Goal: Check status: Check status

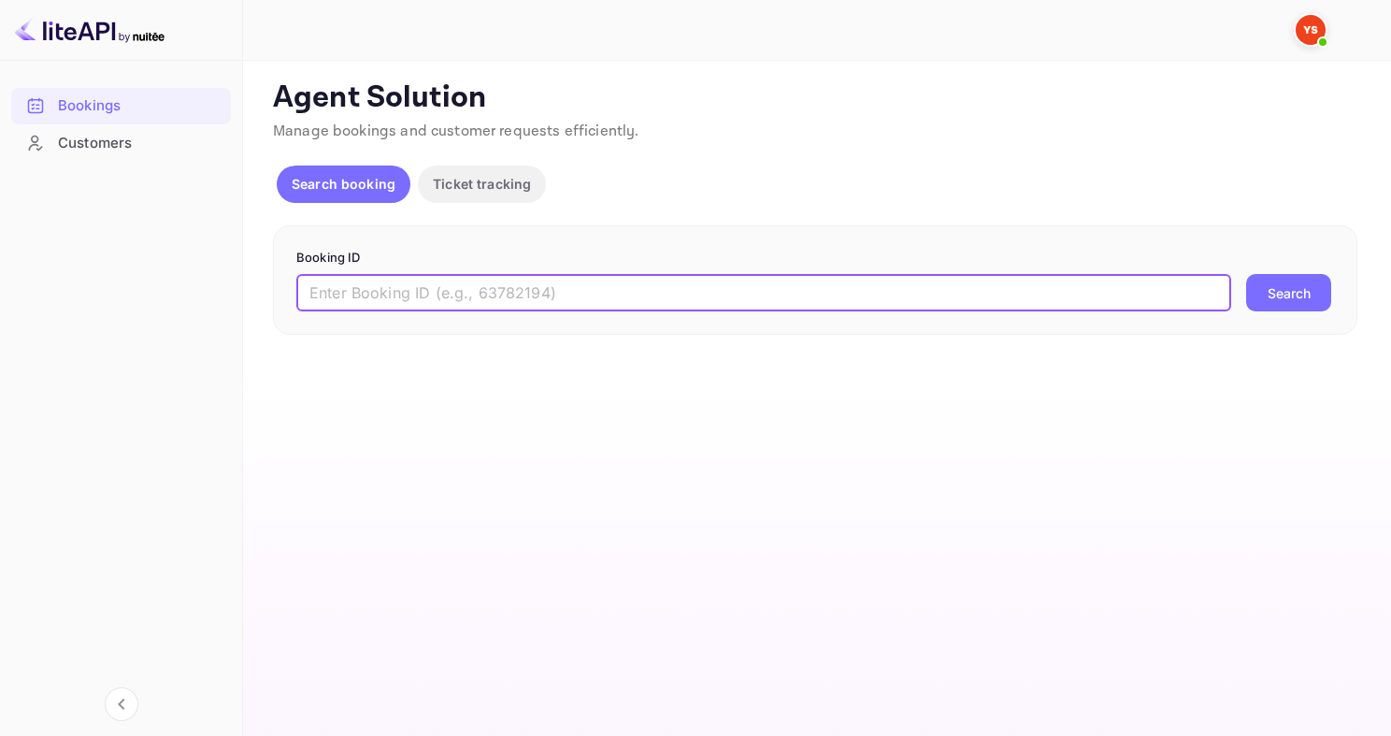
click at [482, 279] on input "text" at bounding box center [763, 292] width 935 height 37
paste input "9594221"
type input "9594221"
click at [1246, 274] on button "Search" at bounding box center [1288, 292] width 85 height 37
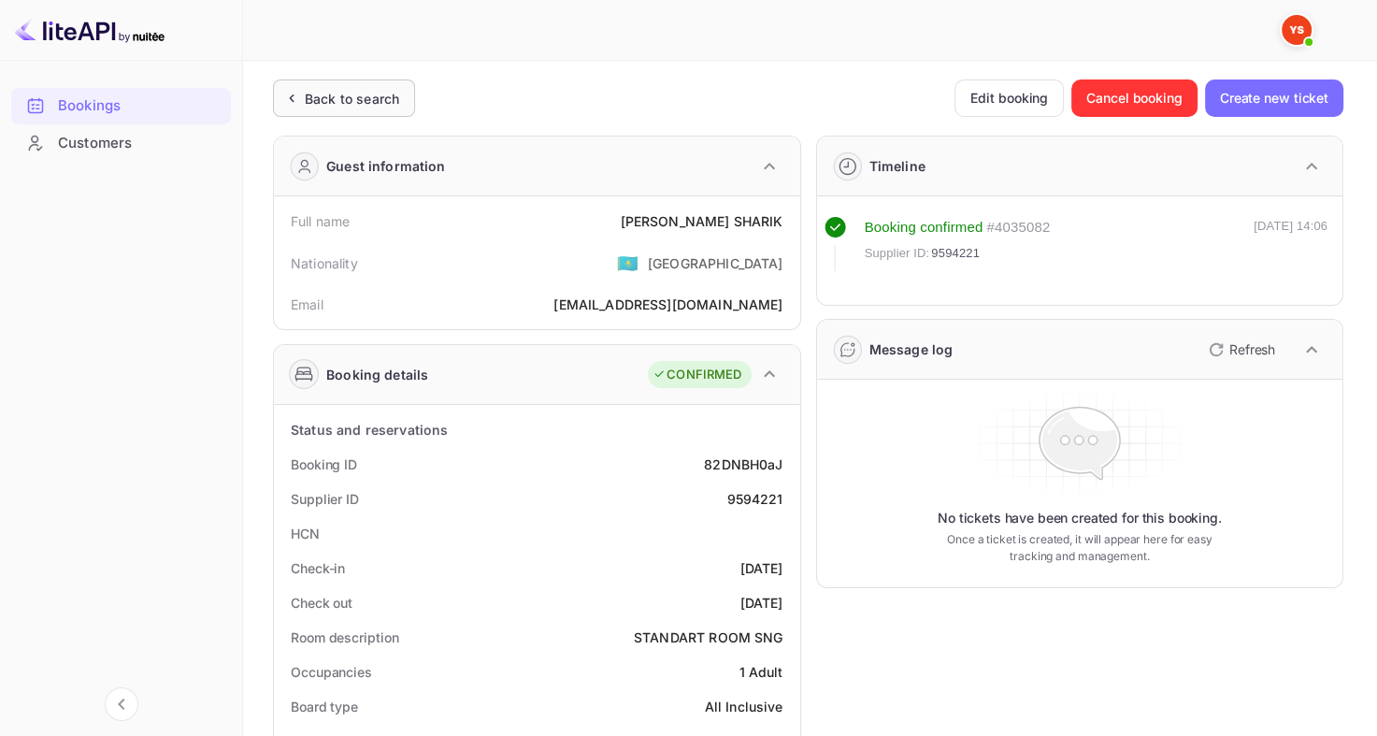
click at [381, 89] on div "Back to search" at bounding box center [352, 99] width 94 height 20
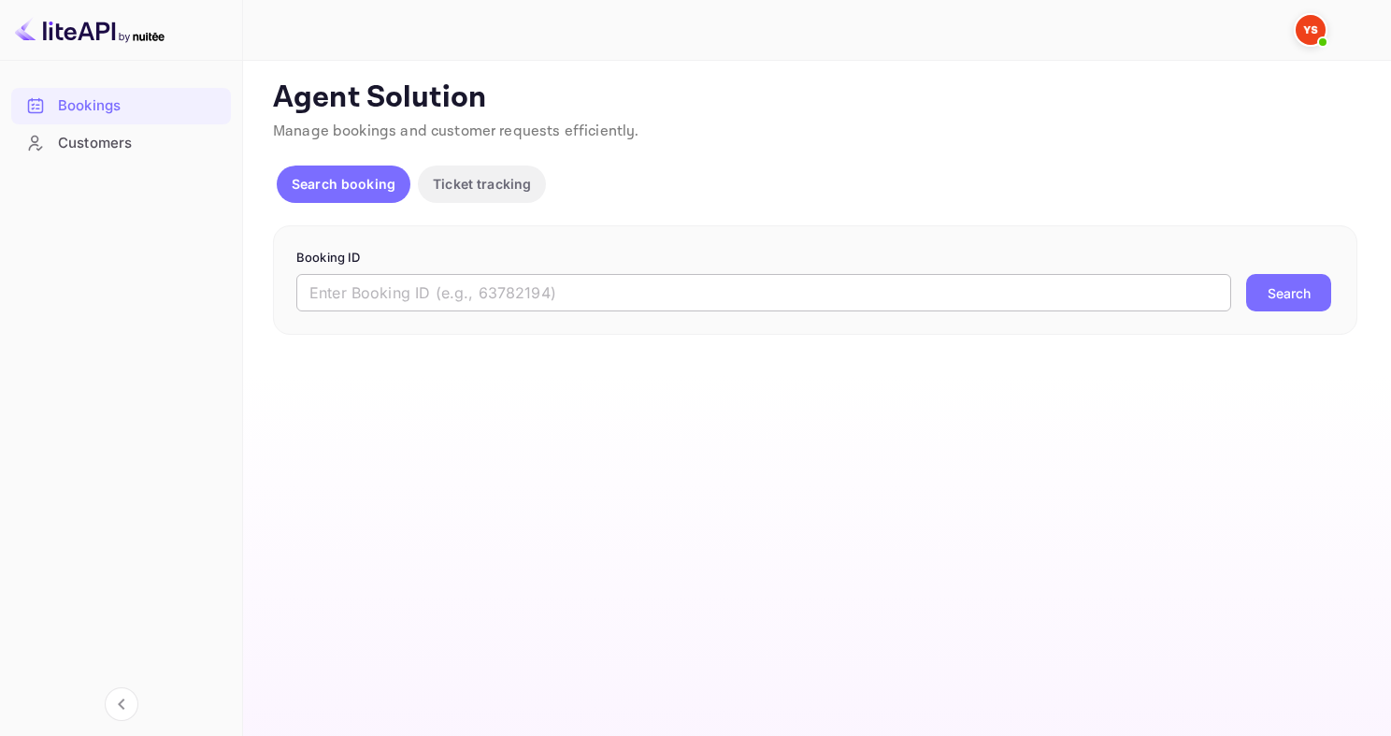
click at [533, 280] on input "text" at bounding box center [763, 292] width 935 height 37
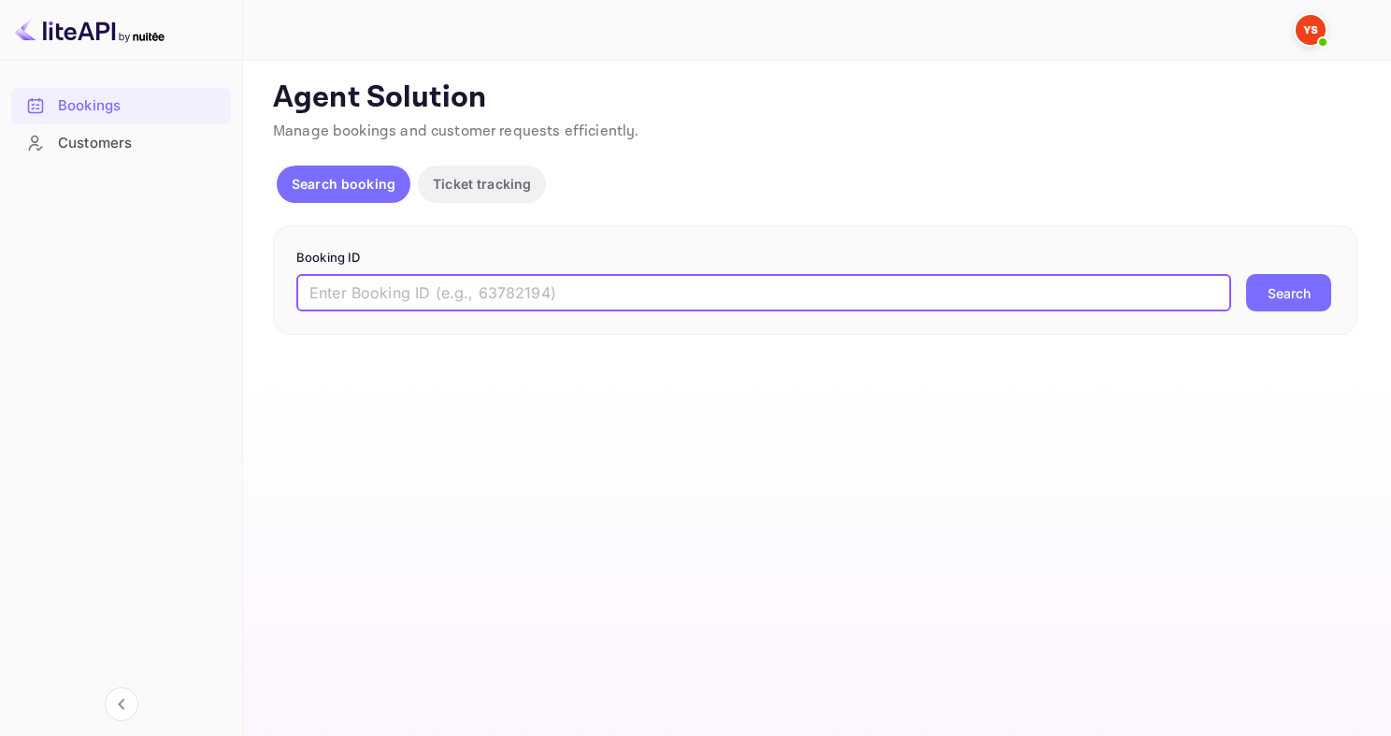
paste input "9729760"
type input "9729760"
click at [1246, 274] on button "Search" at bounding box center [1288, 292] width 85 height 37
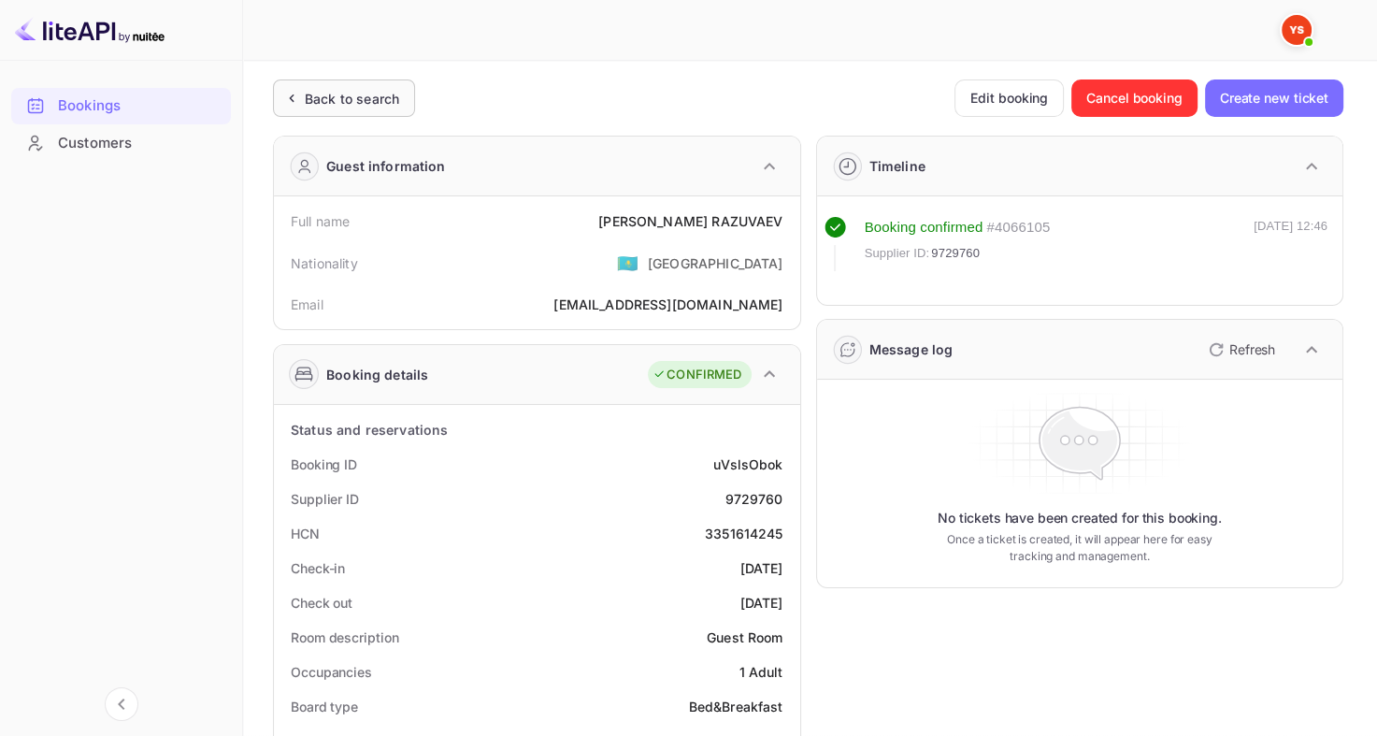
click at [320, 86] on div "Back to search" at bounding box center [344, 97] width 142 height 37
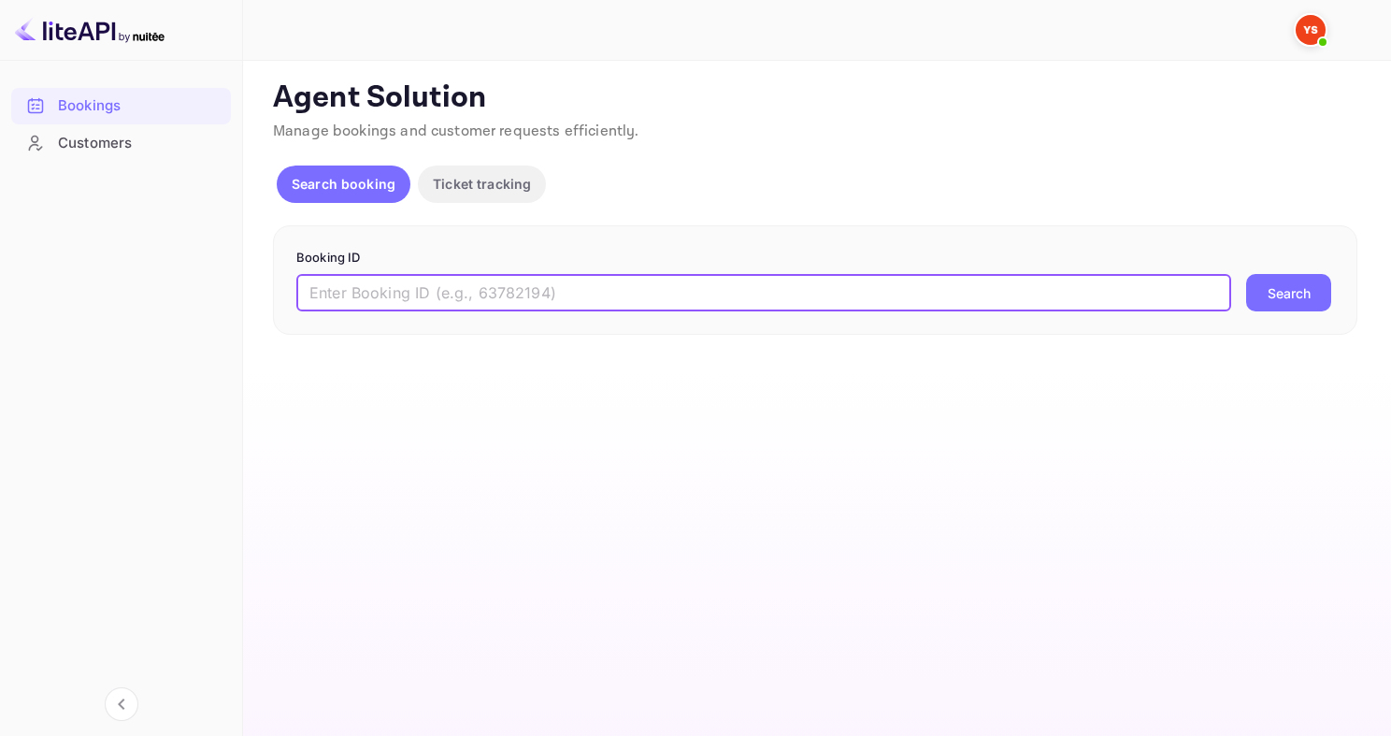
click at [445, 287] on input "text" at bounding box center [763, 292] width 935 height 37
paste input "9771842"
type input "9771842"
click at [1246, 274] on button "Search" at bounding box center [1288, 292] width 85 height 37
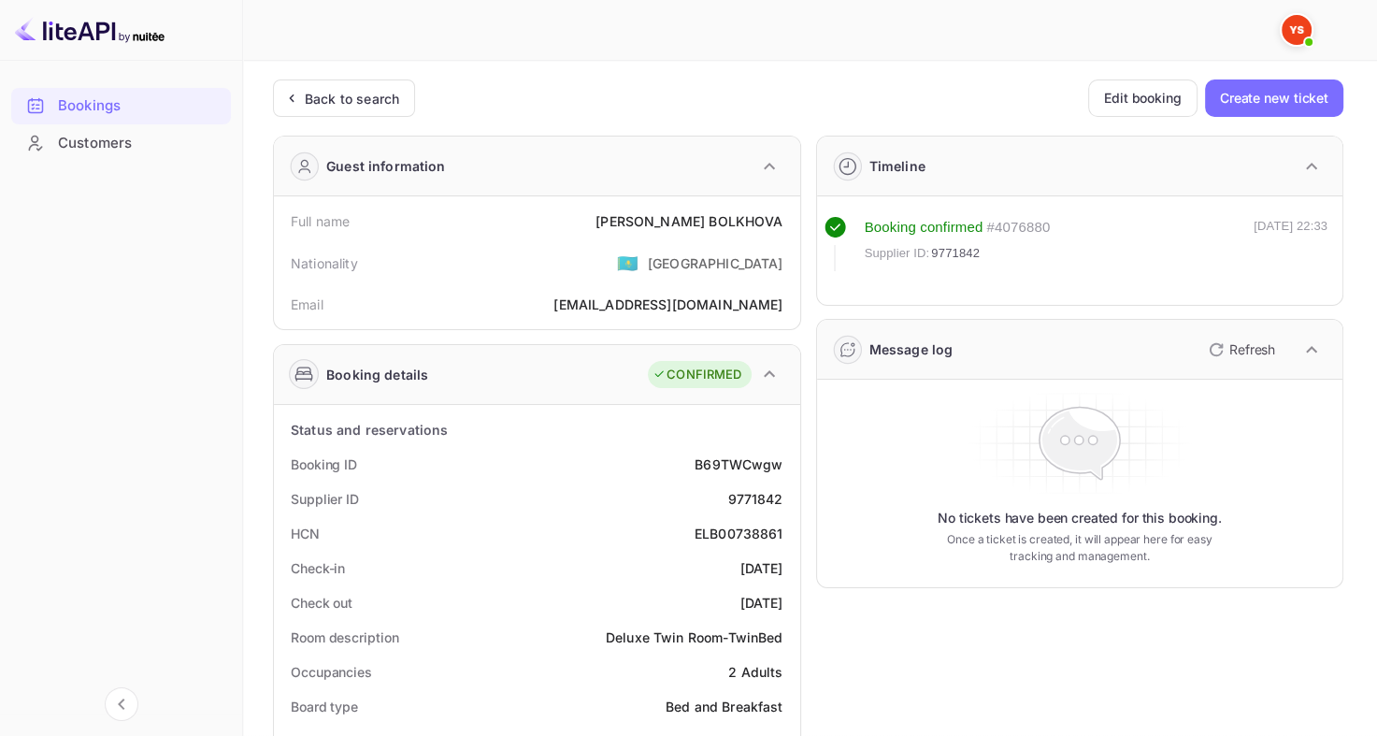
click at [738, 494] on div "9771842" at bounding box center [754, 499] width 55 height 20
copy div "9771842"
drag, startPoint x: 633, startPoint y: 209, endPoint x: 783, endPoint y: 209, distance: 149.6
click at [783, 209] on div "Full name [PERSON_NAME]" at bounding box center [536, 221] width 511 height 35
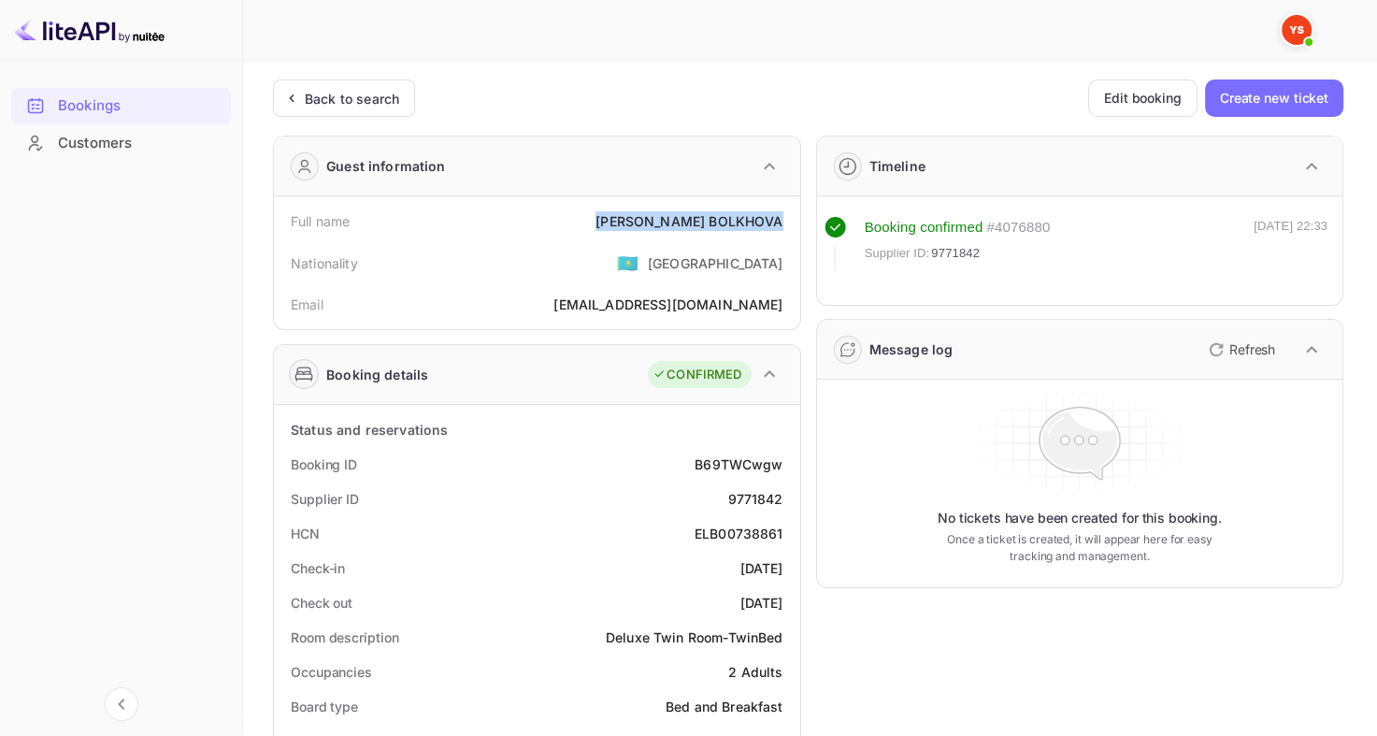
copy div "[PERSON_NAME]"
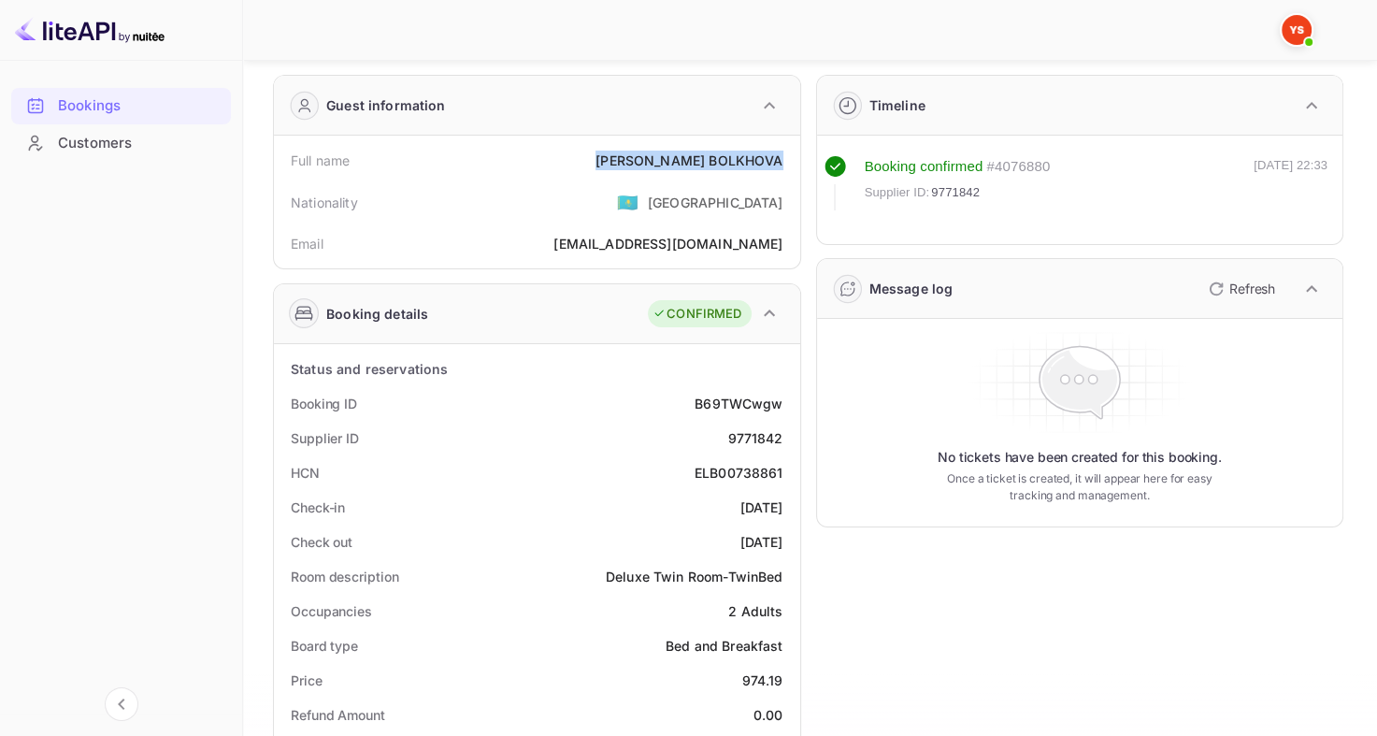
scroll to position [187, 0]
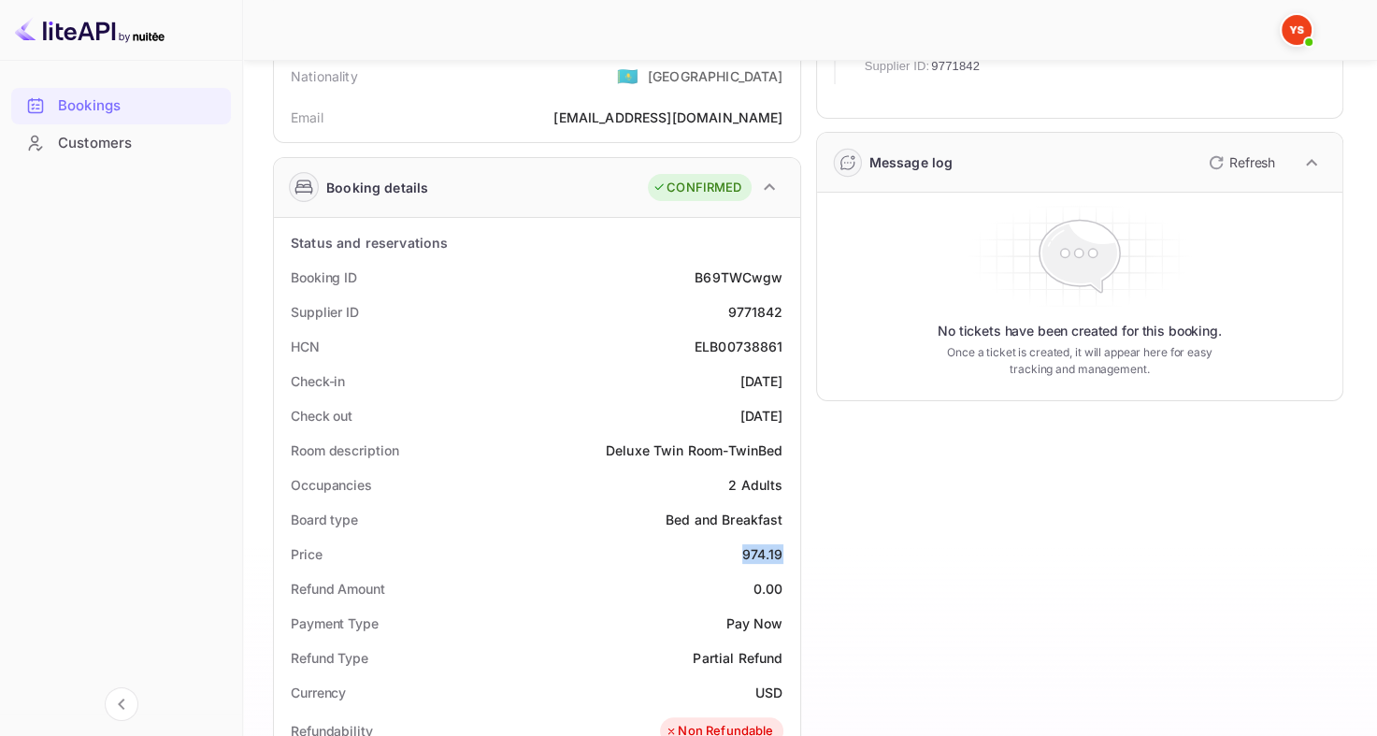
drag, startPoint x: 734, startPoint y: 556, endPoint x: 788, endPoint y: 554, distance: 54.3
click at [788, 554] on div "Price 974.19" at bounding box center [536, 554] width 511 height 35
copy div "974.19"
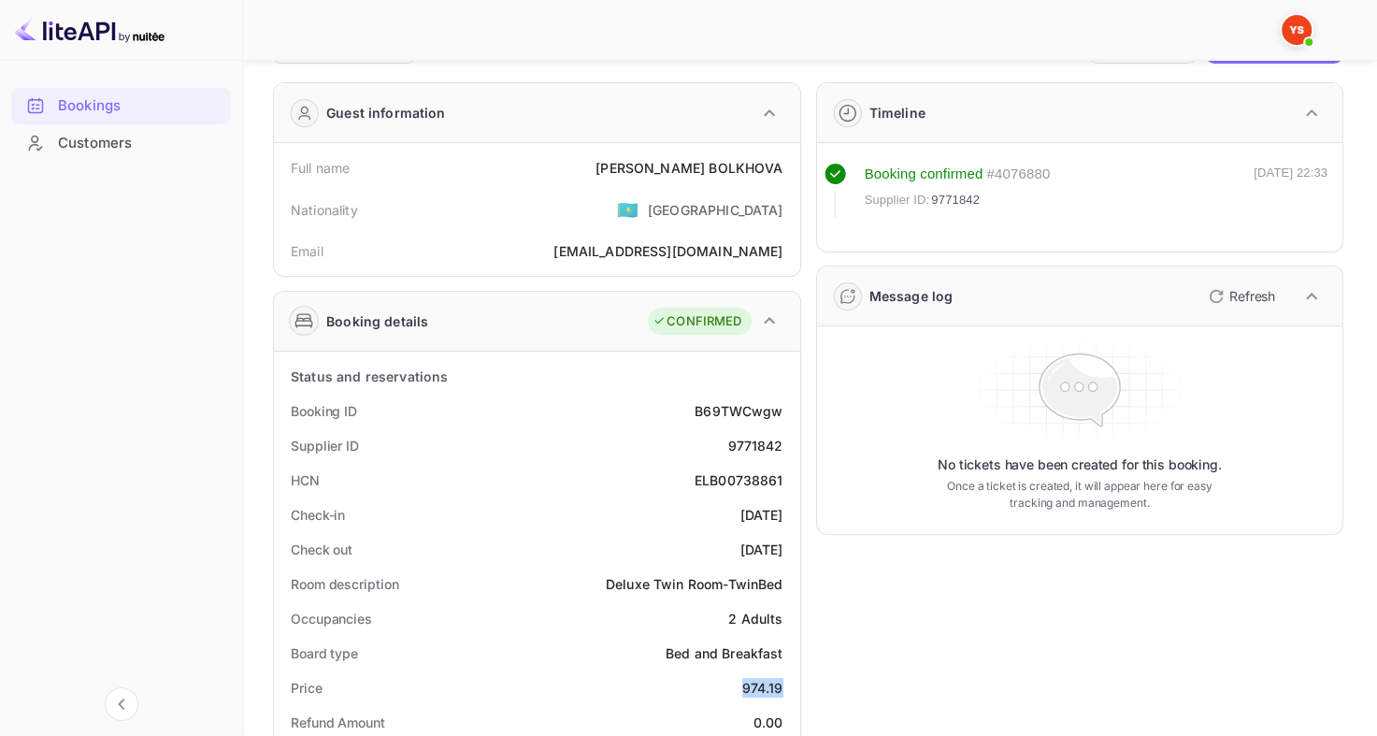
scroll to position [0, 0]
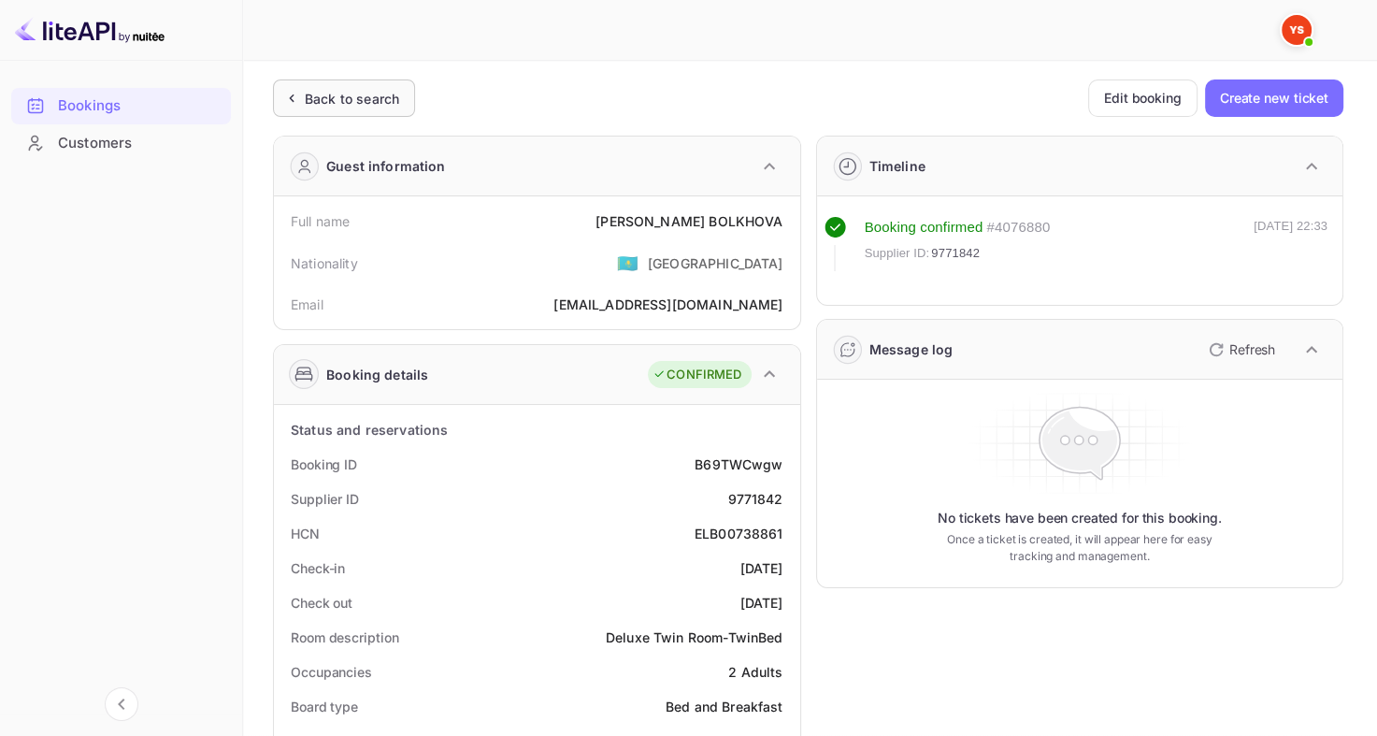
click at [357, 110] on div "Back to search" at bounding box center [344, 97] width 142 height 37
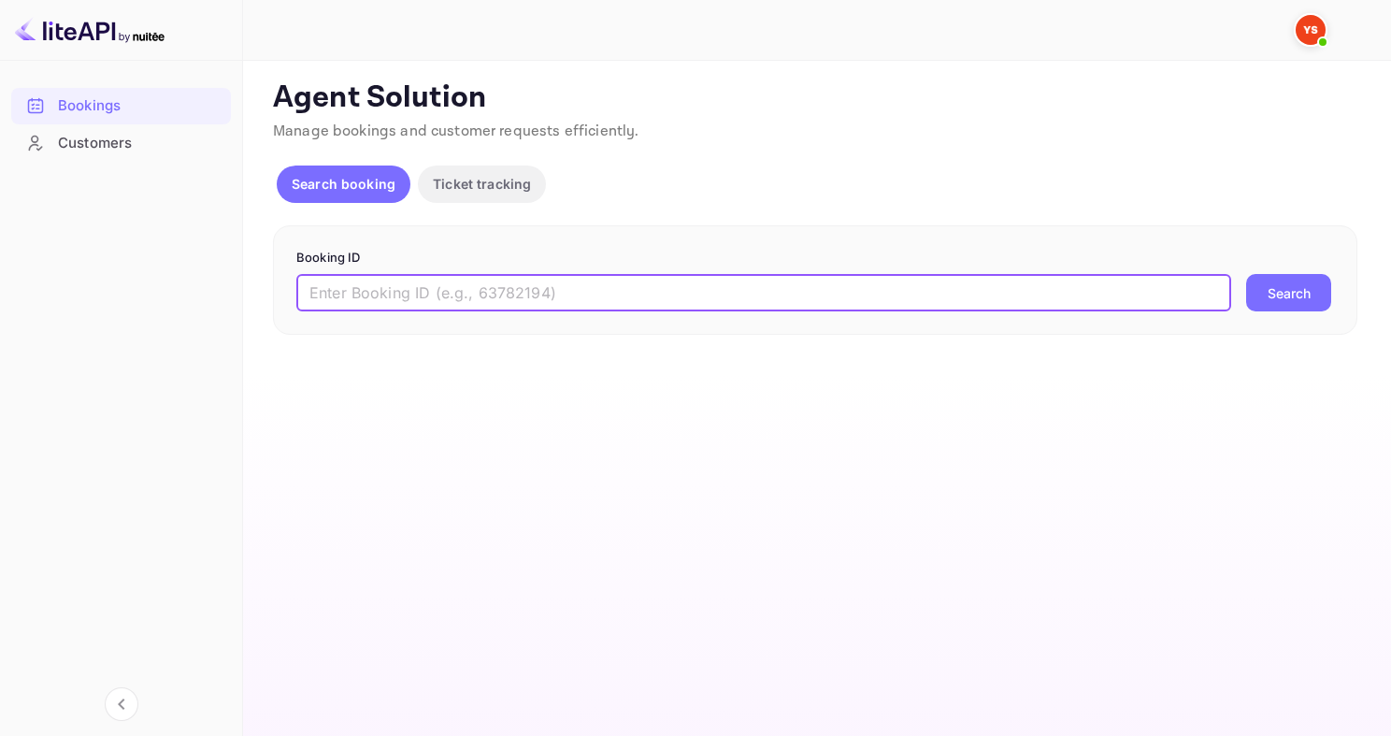
click at [496, 286] on input "text" at bounding box center [763, 292] width 935 height 37
paste input "9733046"
type input "9733046"
click at [1246, 274] on button "Search" at bounding box center [1288, 292] width 85 height 37
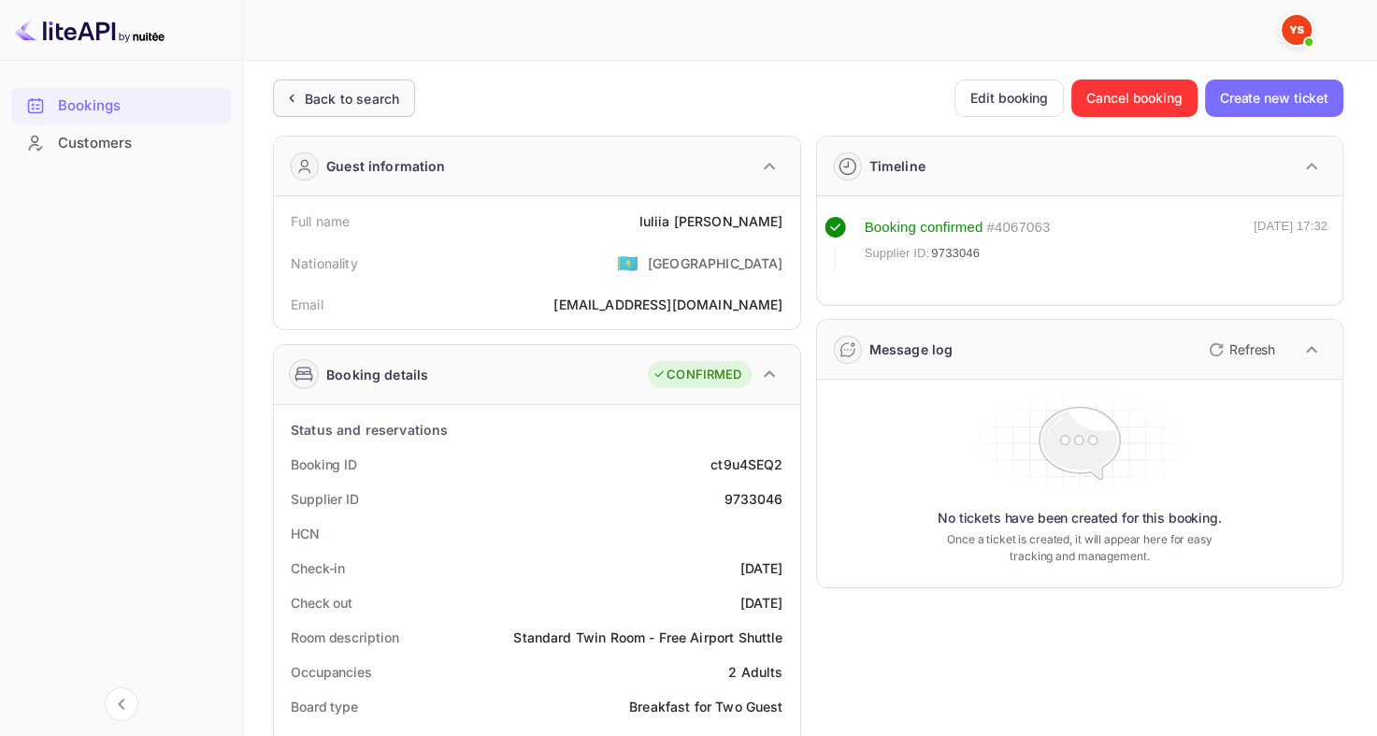
click at [326, 105] on div "Back to search" at bounding box center [352, 99] width 94 height 20
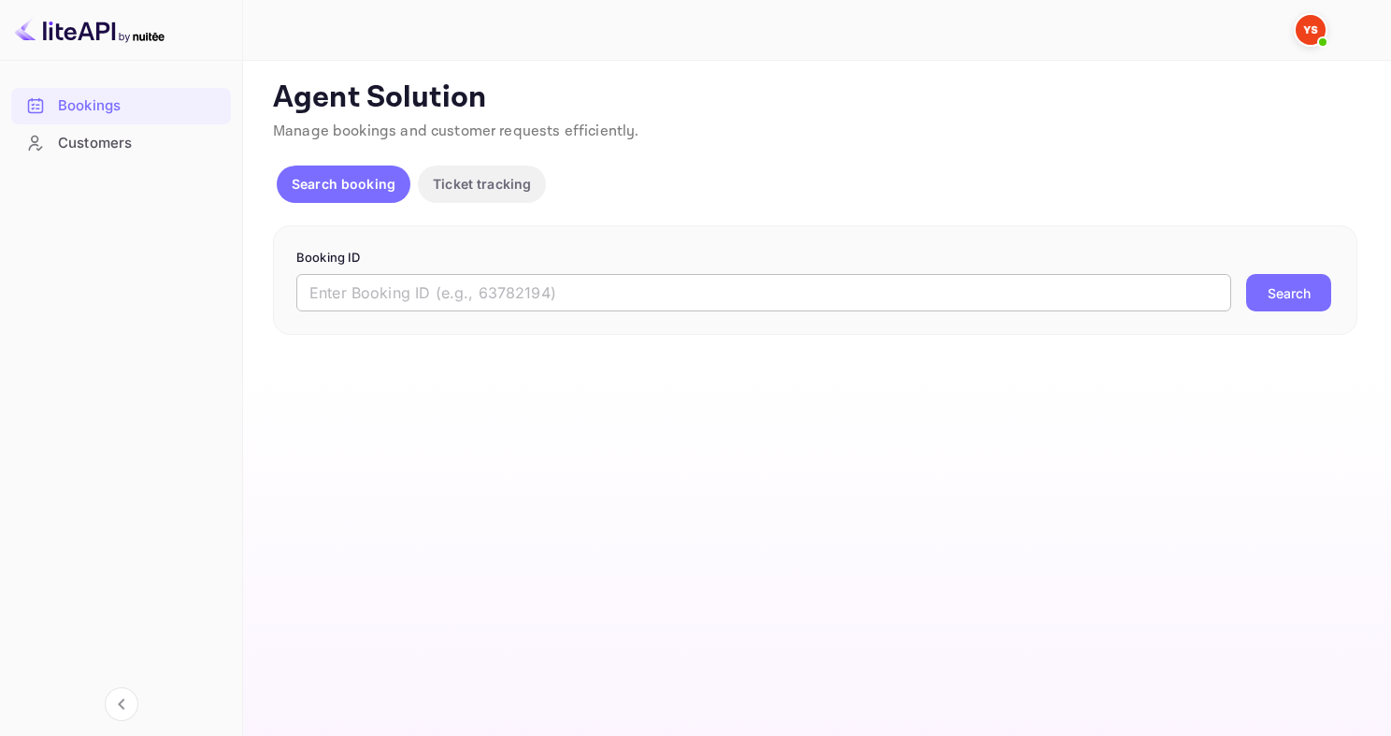
click at [432, 306] on input "text" at bounding box center [763, 292] width 935 height 37
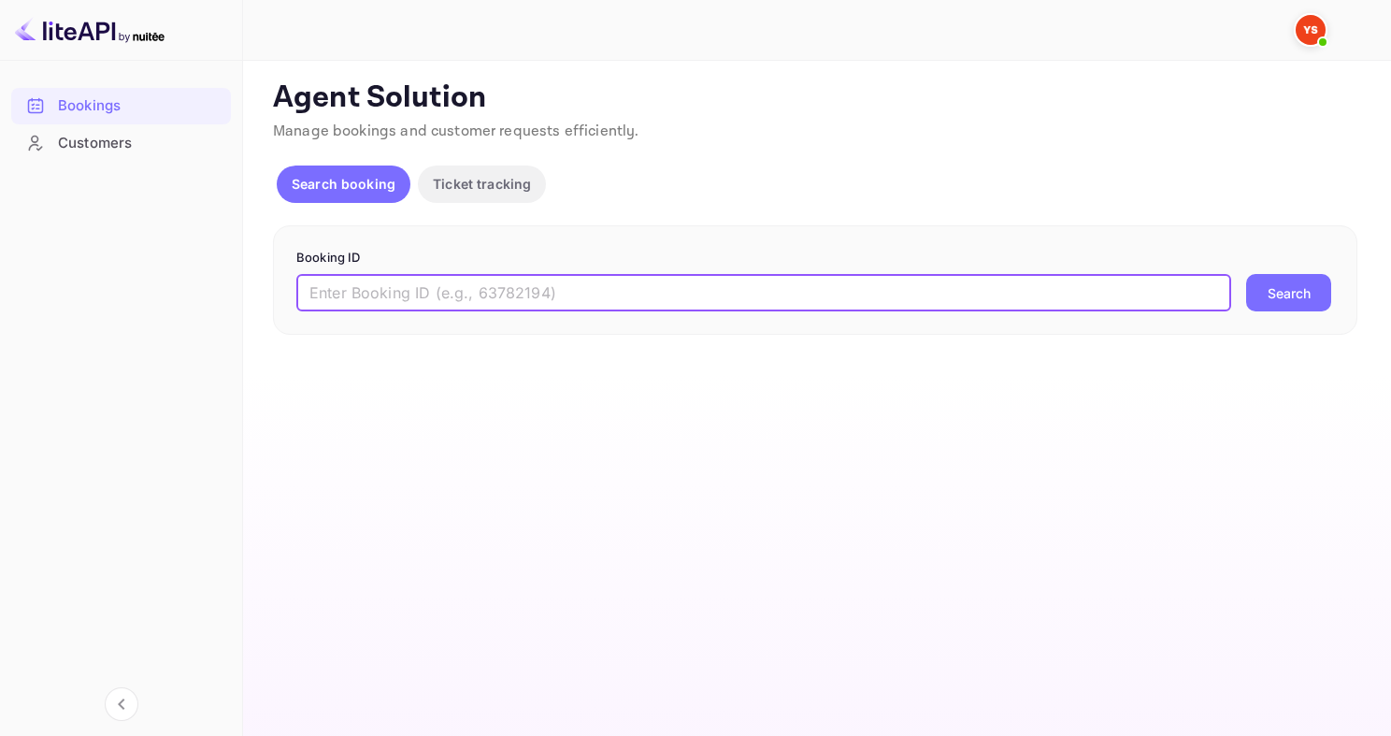
paste input "9727447"
type input "9727447"
click at [1246, 274] on button "Search" at bounding box center [1288, 292] width 85 height 37
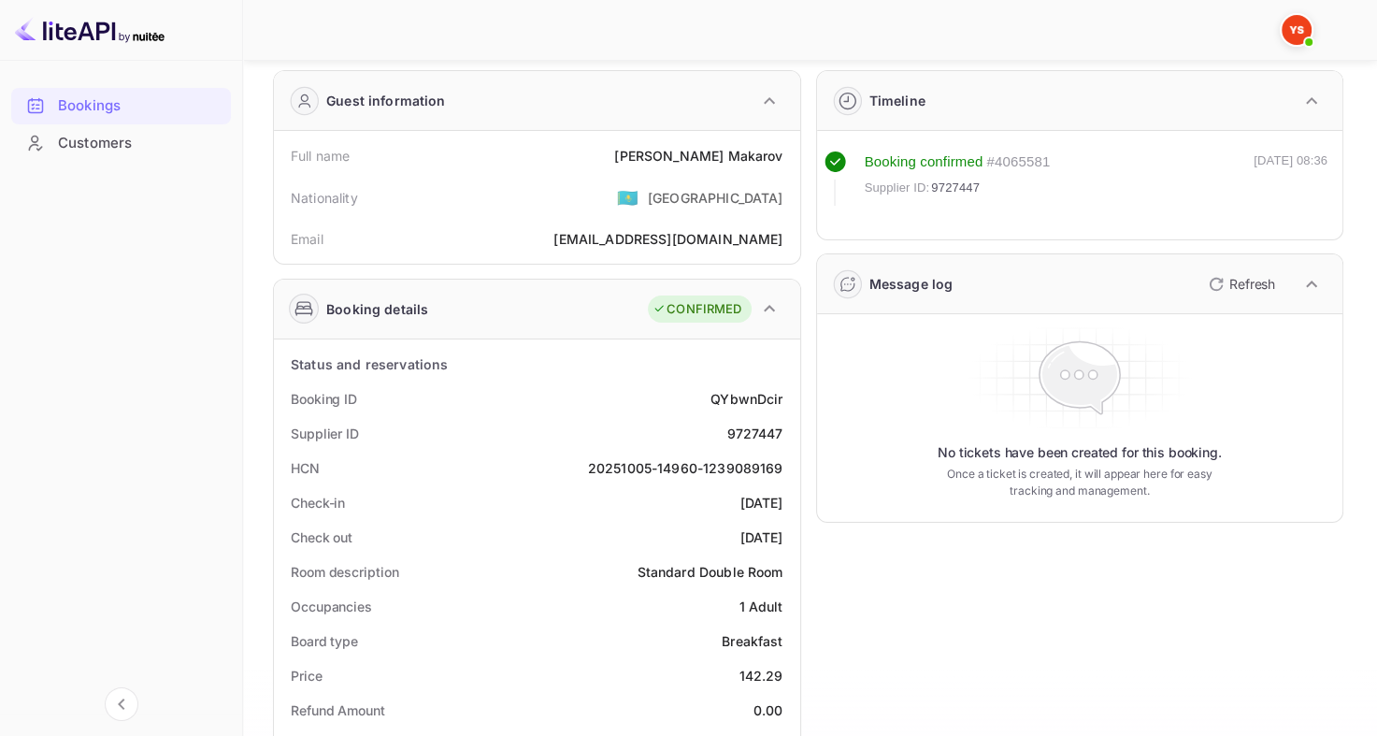
scroll to position [93, 0]
